Goal: Information Seeking & Learning: Learn about a topic

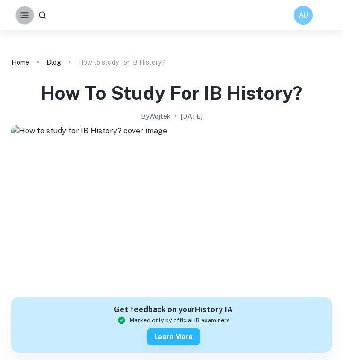
click at [16, 16] on button "button" at bounding box center [24, 15] width 18 height 18
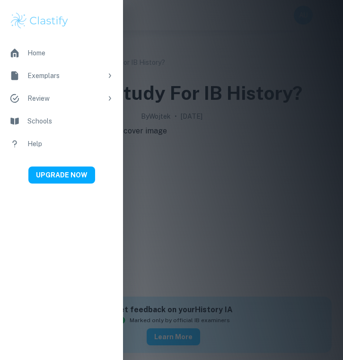
click at [60, 71] on div "Exemplars" at bounding box center [64, 76] width 75 height 10
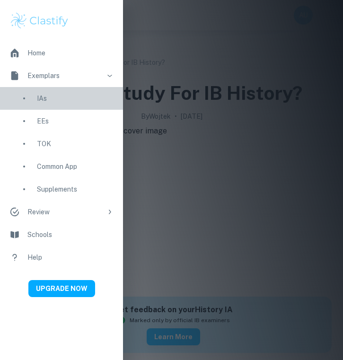
click at [44, 99] on div "IAs" at bounding box center [75, 98] width 77 height 10
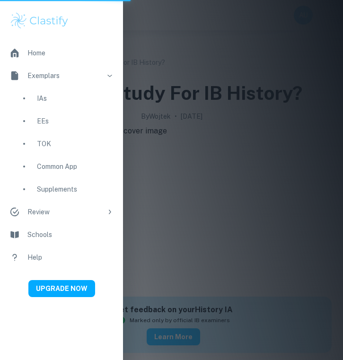
click at [42, 99] on div "IAs" at bounding box center [75, 98] width 77 height 10
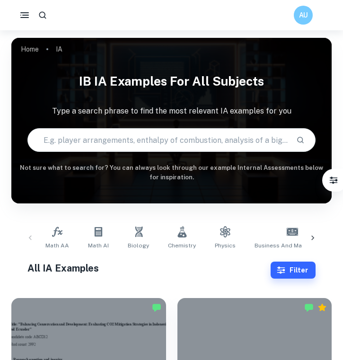
click at [176, 141] on input "text" at bounding box center [158, 140] width 261 height 27
type input "anchoring bias"
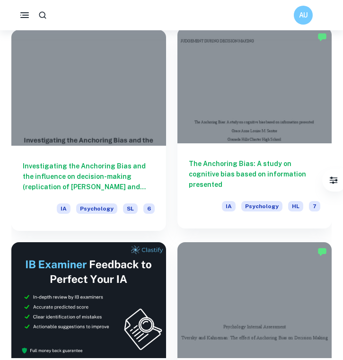
scroll to position [282, 0]
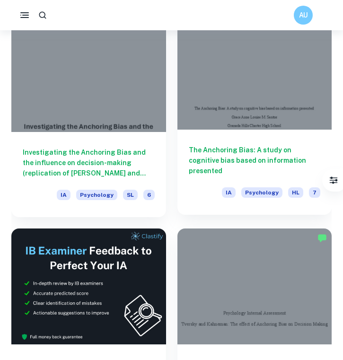
click at [234, 149] on h6 "The Anchoring Bias: A study on cognitive bias based on information presented" at bounding box center [255, 160] width 132 height 31
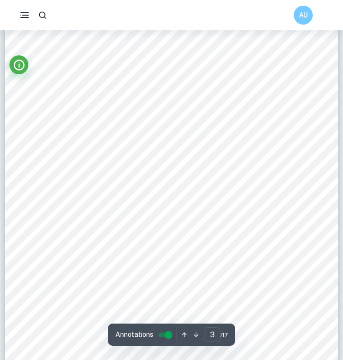
scroll to position [1055, 0]
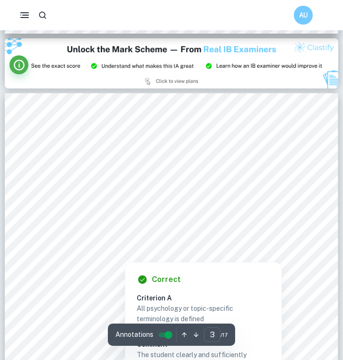
type input "2"
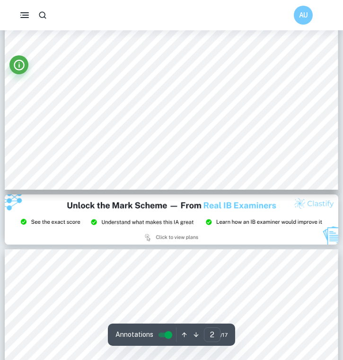
scroll to position [632, 0]
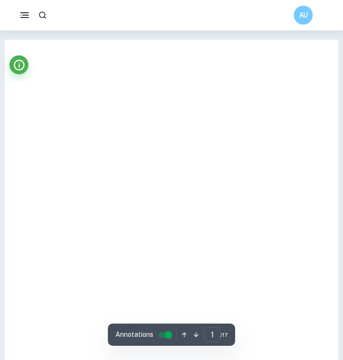
scroll to position [30, 0]
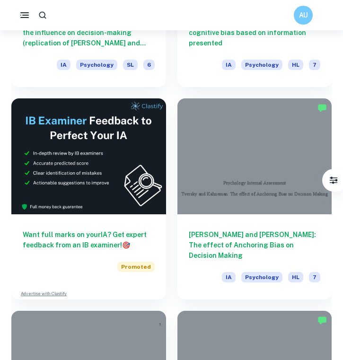
scroll to position [414, 0]
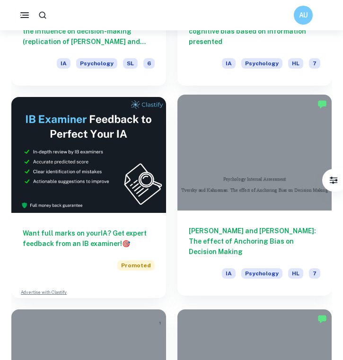
click at [254, 220] on div "Tversky and Kahneman: The effect of Anchoring Bias on Decision Making IA Psycho…" at bounding box center [255, 253] width 155 height 85
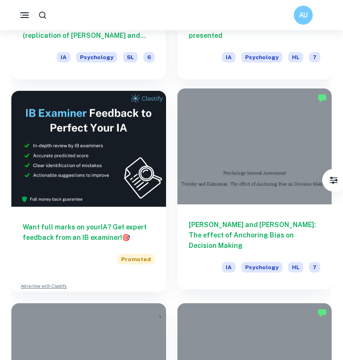
scroll to position [471, 0]
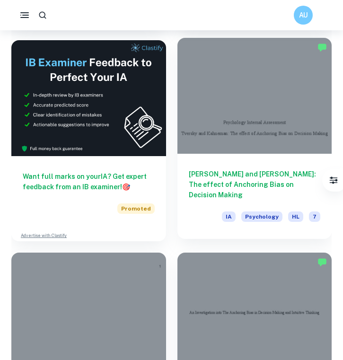
click at [262, 184] on h6 "[PERSON_NAME] and [PERSON_NAME]: The effect of Anchoring Bias on Decision Making" at bounding box center [255, 184] width 132 height 31
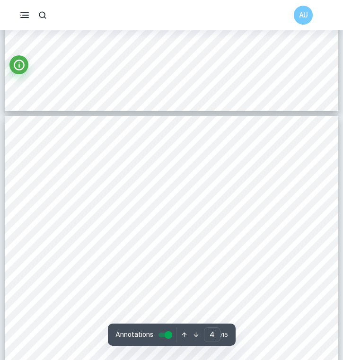
scroll to position [1466, 0]
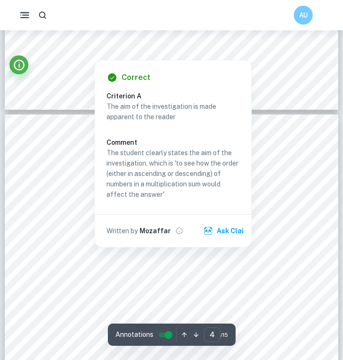
click at [26, 13] on icon "button" at bounding box center [25, 15] width 12 height 12
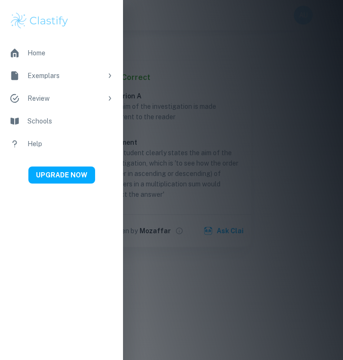
click at [232, 38] on div at bounding box center [171, 180] width 343 height 360
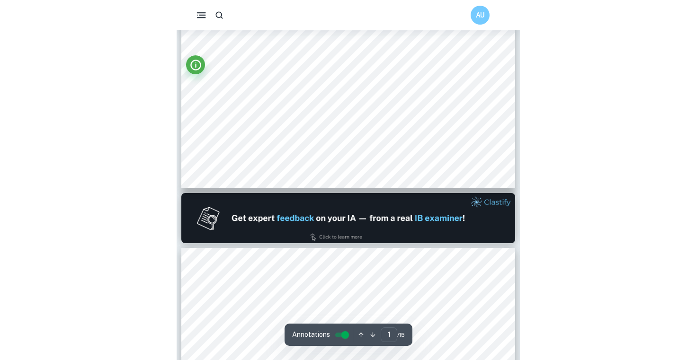
scroll to position [0, 0]
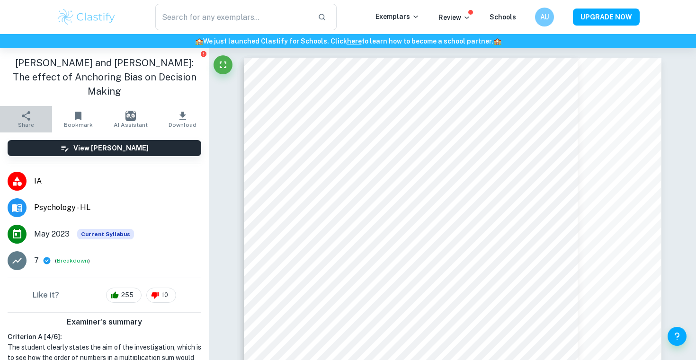
click at [27, 122] on span "Share" at bounding box center [26, 125] width 16 height 7
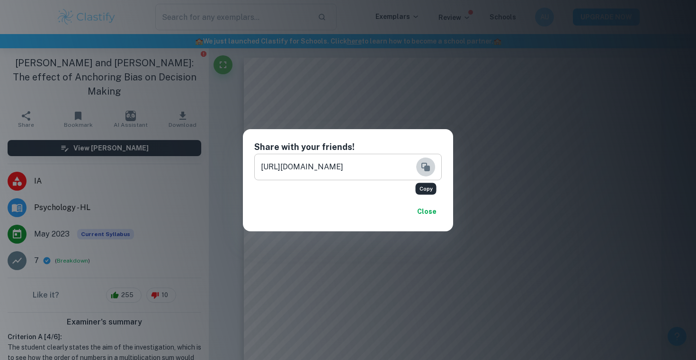
click at [343, 166] on button "Copy" at bounding box center [425, 167] width 19 height 19
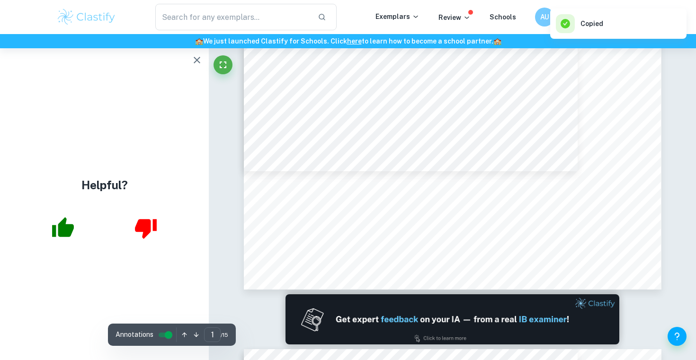
scroll to position [411, 0]
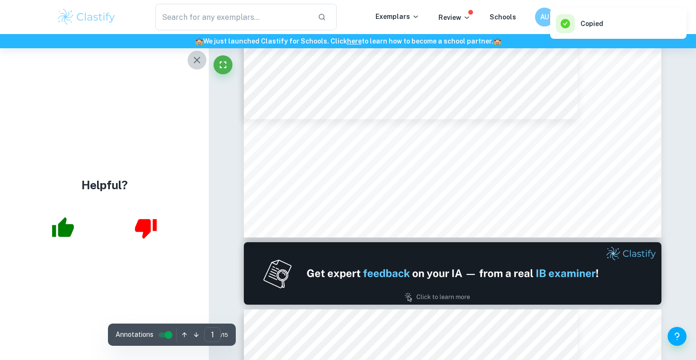
click at [196, 61] on icon "button" at bounding box center [197, 60] width 7 height 7
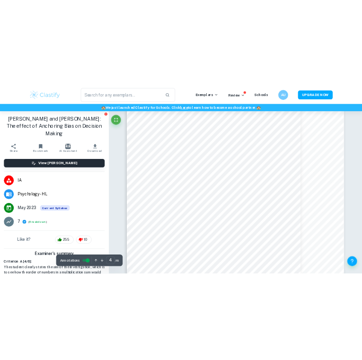
scroll to position [2009, 0]
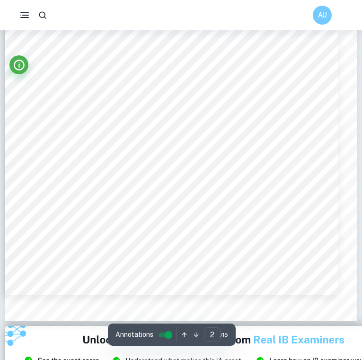
type input "1"
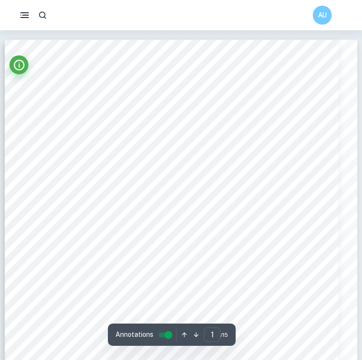
scroll to position [7, 0]
